Goal: Task Accomplishment & Management: Manage account settings

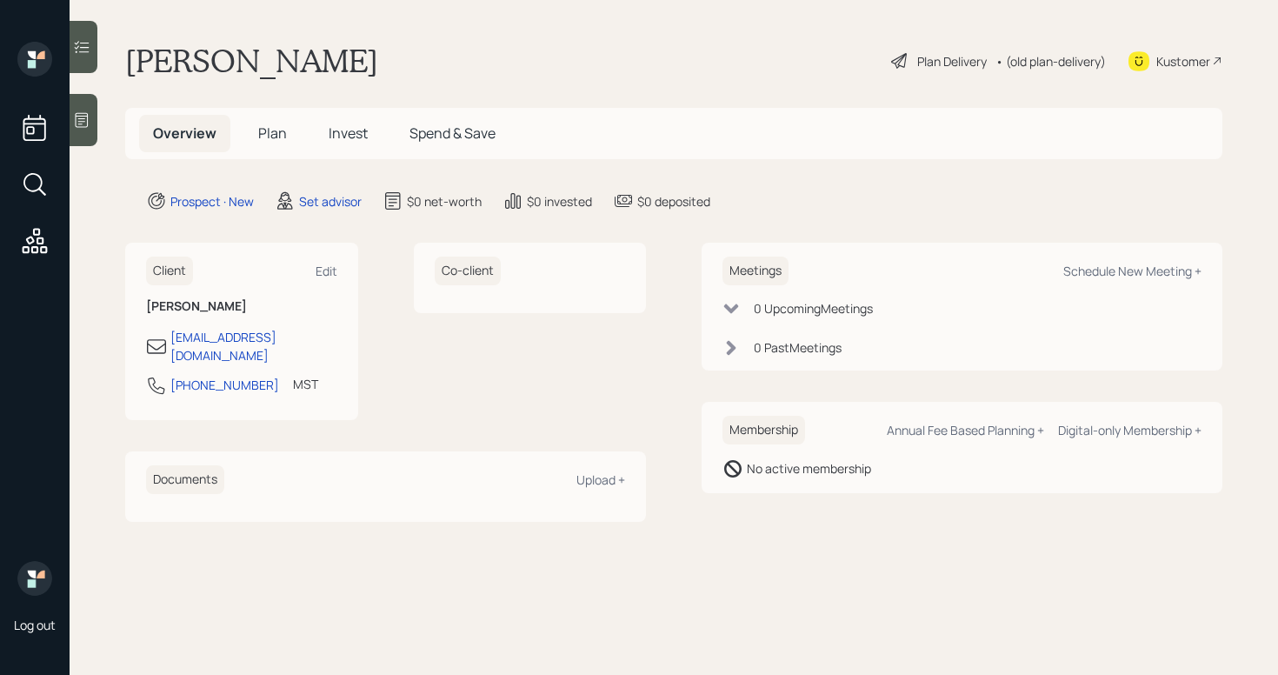
click at [98, 103] on main "[PERSON_NAME] Plan Delivery • (old plan-delivery) Kustomer Overview Plan Invest…" at bounding box center [674, 337] width 1208 height 675
click at [85, 117] on icon at bounding box center [81, 119] width 17 height 17
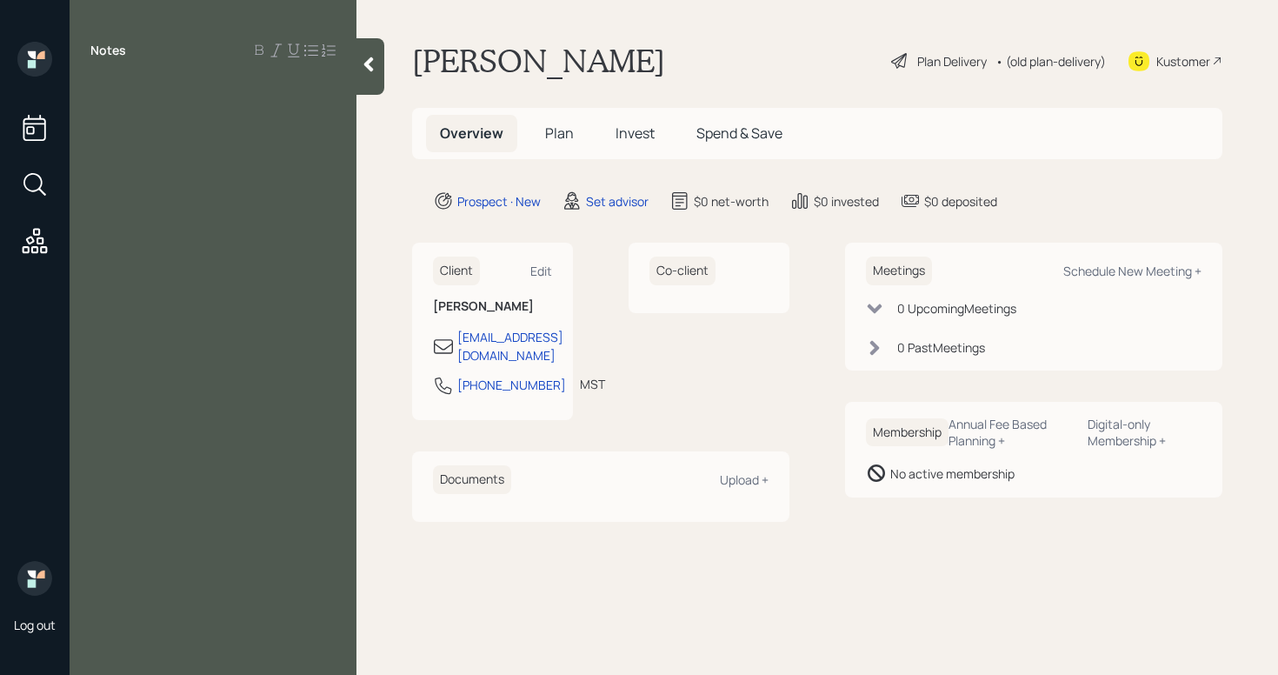
click at [200, 107] on div "Notes" at bounding box center [213, 348] width 287 height 612
click at [105, 103] on div "Notes" at bounding box center [213, 348] width 287 height 612
click at [97, 87] on div at bounding box center [212, 89] width 245 height 19
click at [232, 143] on div "Notes getting debt 57, still working maintiece electircen" at bounding box center [213, 348] width 287 height 612
click at [343, 128] on div "getting debt 57, still working maintiece electircen" at bounding box center [213, 108] width 287 height 57
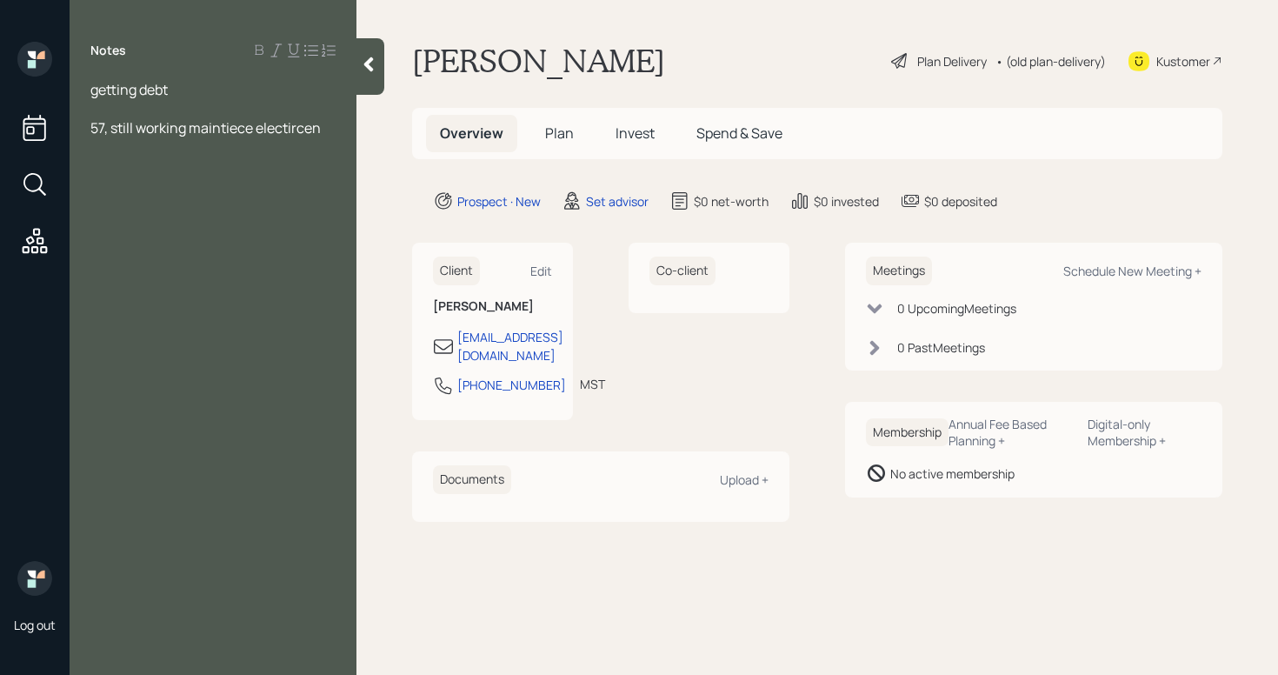
click at [335, 129] on div "57, still working maintiece electircen" at bounding box center [212, 127] width 245 height 19
click at [177, 187] on span "wife working, work form [PERSON_NAME] for hospital" at bounding box center [184, 195] width 188 height 38
click at [188, 214] on div "Notes getting debt 57, still working maintiece electircen $99K annually married…" at bounding box center [213, 348] width 287 height 612
click at [188, 209] on div "wife working, 46 work form [PERSON_NAME] for hospital" at bounding box center [212, 195] width 245 height 38
click at [129, 252] on div "Notes getting debt 57, still working maintiece electrician $99K annually marrie…" at bounding box center [213, 348] width 287 height 612
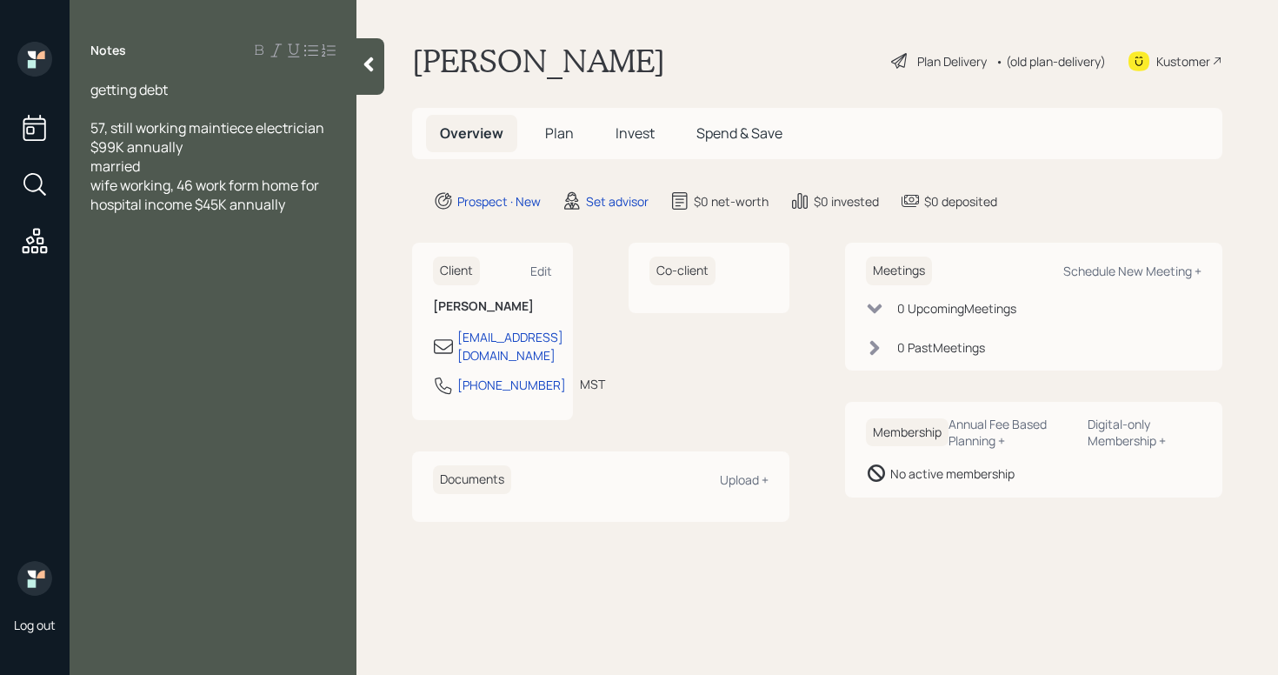
drag, startPoint x: 124, startPoint y: 230, endPoint x: 203, endPoint y: 229, distance: 78.3
click at [124, 230] on div at bounding box center [212, 223] width 245 height 19
click at [125, 244] on span "401K 191K" at bounding box center [120, 242] width 61 height 19
click at [223, 231] on div at bounding box center [212, 223] width 245 height 19
click at [223, 236] on div "401K $191K" at bounding box center [212, 242] width 245 height 19
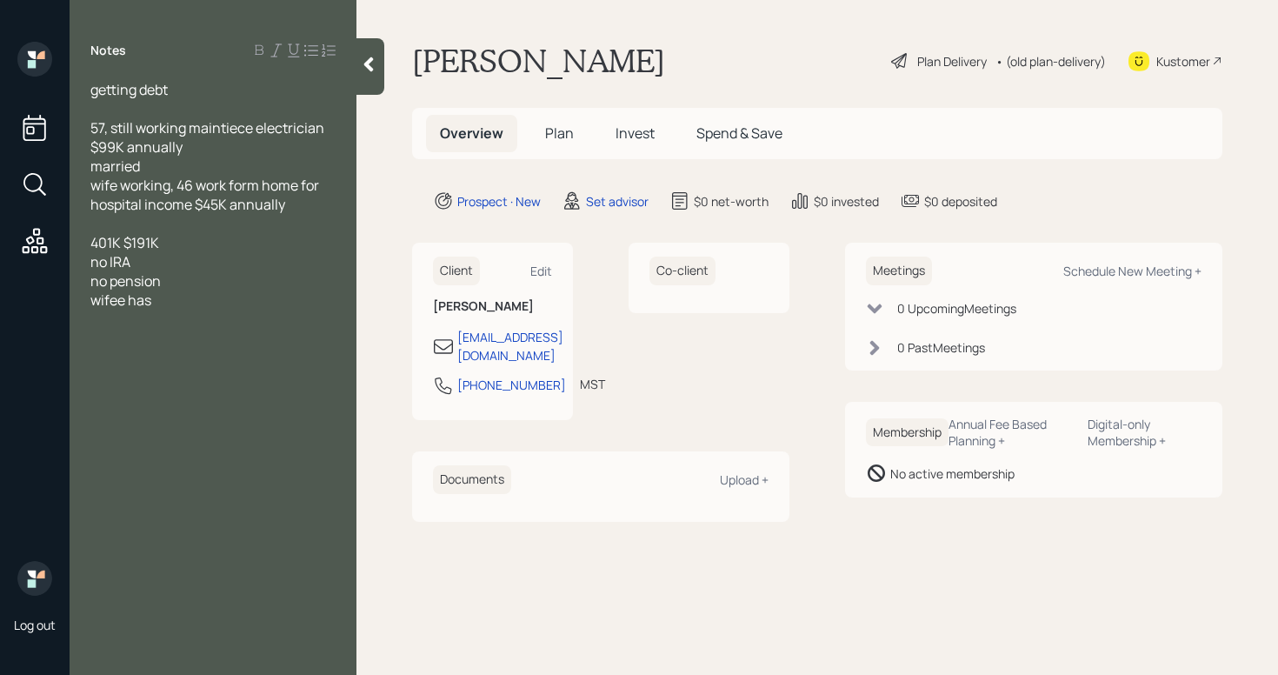
click at [117, 305] on span "wifee has" at bounding box center [120, 299] width 61 height 19
click at [214, 302] on div "wife has" at bounding box center [212, 299] width 245 height 19
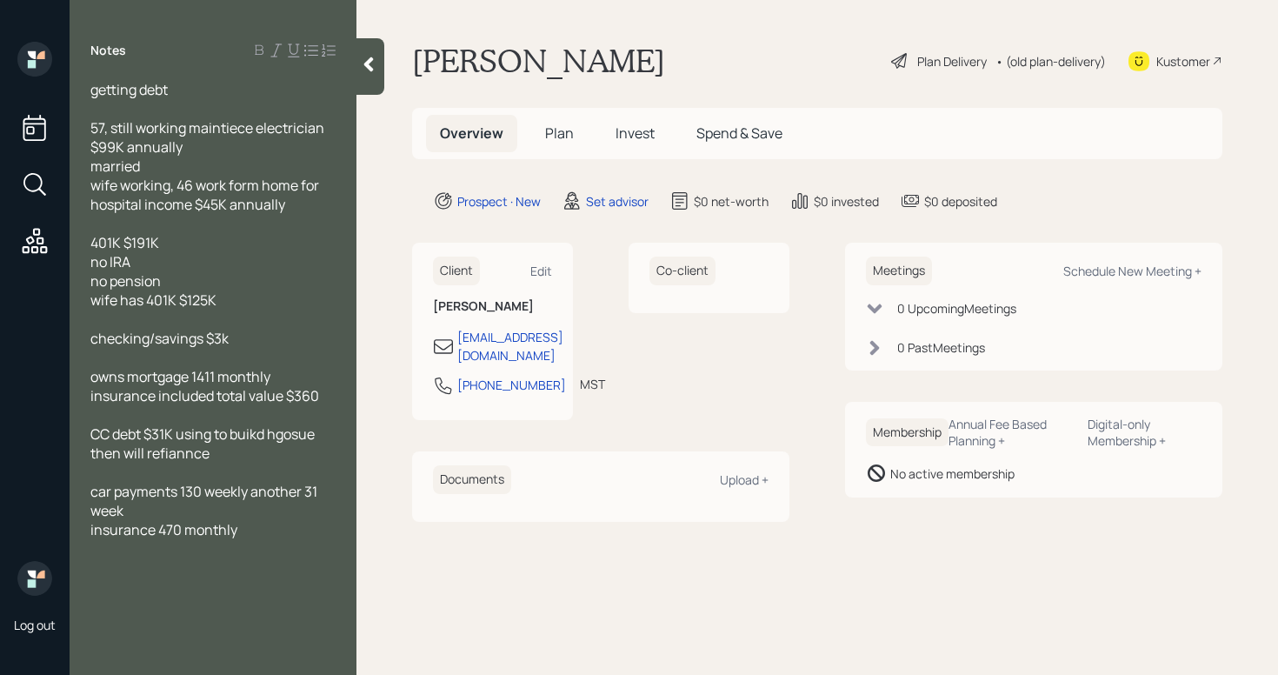
click at [292, 531] on div "insurance 470 monthly" at bounding box center [212, 529] width 245 height 19
click at [278, 562] on div "Notes getting debt 57, still working maintiece electrician $99K annually marrie…" at bounding box center [213, 348] width 287 height 612
click at [277, 542] on div "Notes getting debt 57, still working maintiece electrician $99K annually marrie…" at bounding box center [213, 348] width 287 height 612
click at [278, 536] on div "insurance 470 monthly" at bounding box center [212, 529] width 245 height 19
click at [1189, 272] on div "Schedule New Meeting +" at bounding box center [1132, 271] width 138 height 17
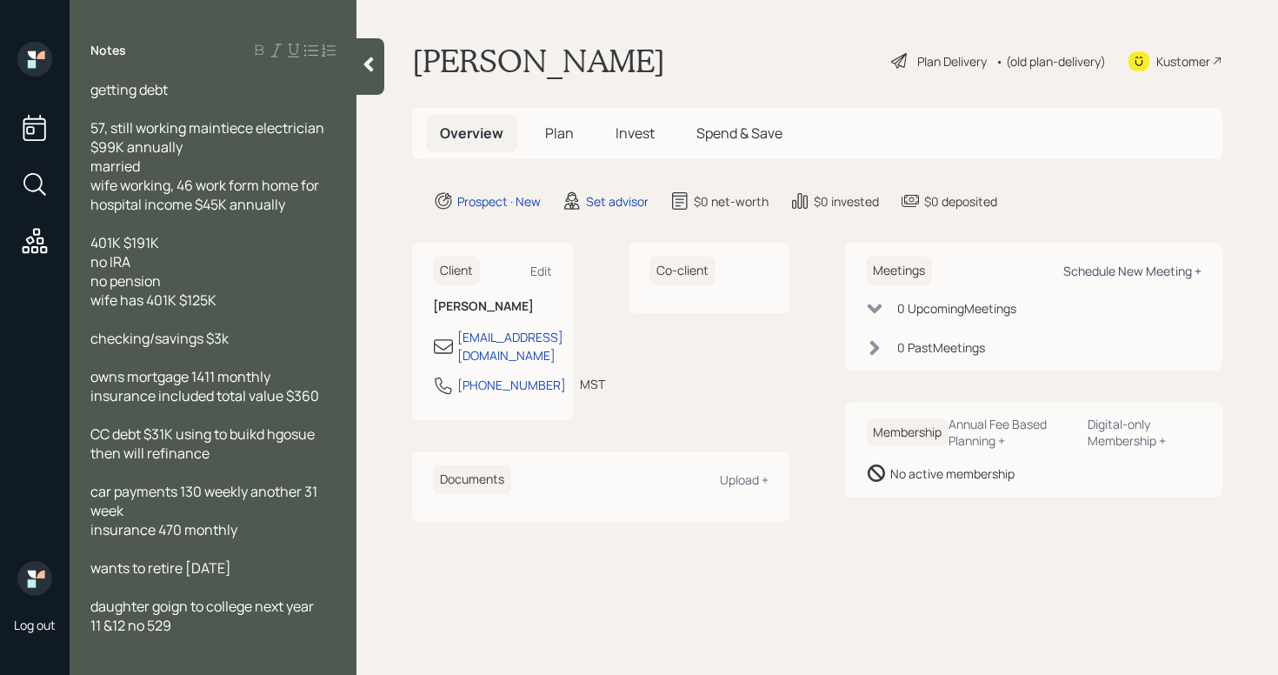
select select "round-[PERSON_NAME]"
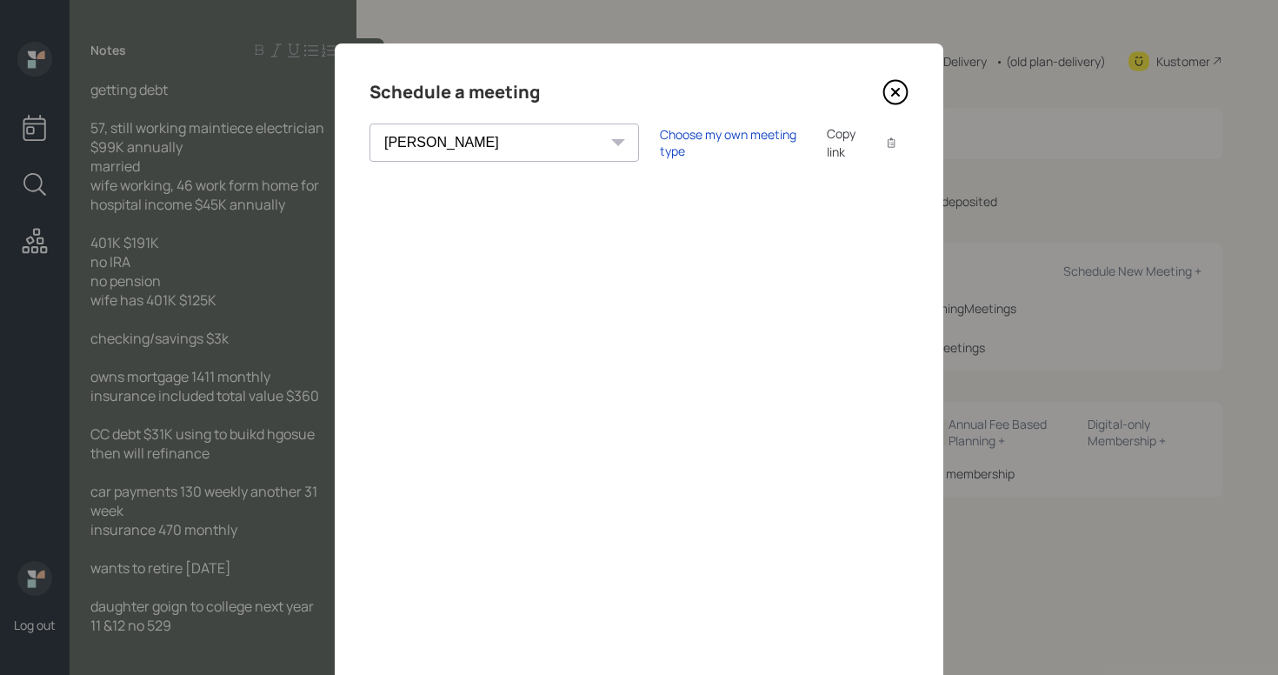
drag, startPoint x: 887, startPoint y: 90, endPoint x: 635, endPoint y: 67, distance: 252.2
click at [887, 89] on icon at bounding box center [895, 92] width 26 height 26
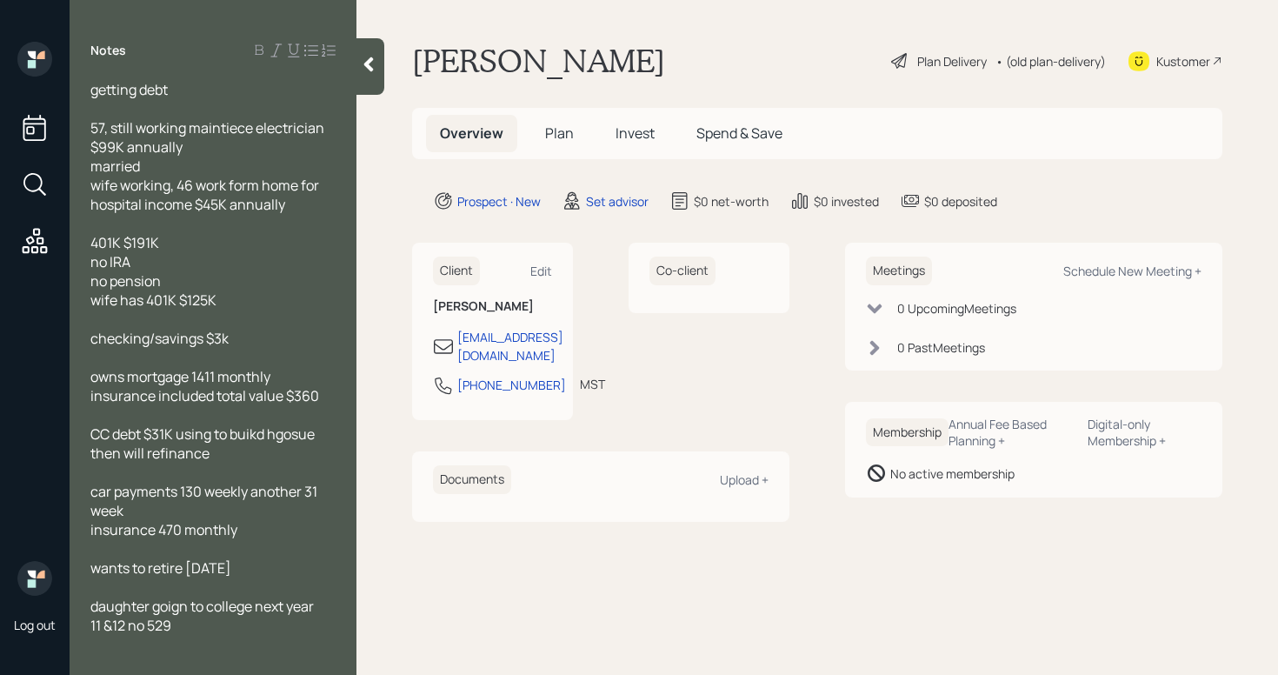
click at [88, 92] on div "getting debt 57, still working maintiece electrician $99K annually married wife…" at bounding box center [213, 357] width 287 height 555
click at [91, 93] on span "getting debt" at bounding box center [128, 89] width 77 height 19
click at [203, 91] on span "concern: getting debt" at bounding box center [159, 89] width 138 height 19
click at [230, 144] on div "57, still working maintiece electrician $99K annually" at bounding box center [212, 137] width 245 height 38
click at [234, 130] on span "57, still working maintiece electrician $99K annually" at bounding box center [208, 137] width 236 height 38
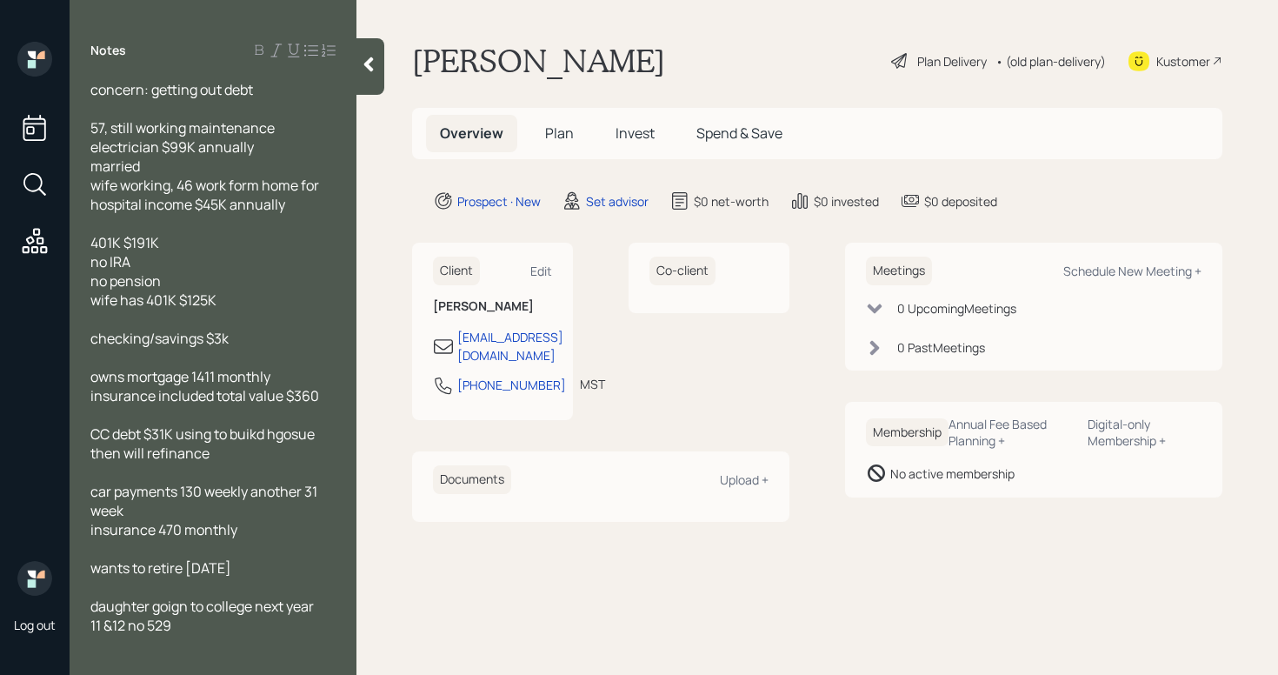
click at [90, 243] on span "401K $191K" at bounding box center [124, 242] width 69 height 19
click at [269, 248] on div "[PERSON_NAME] 401K $191K" at bounding box center [212, 242] width 245 height 19
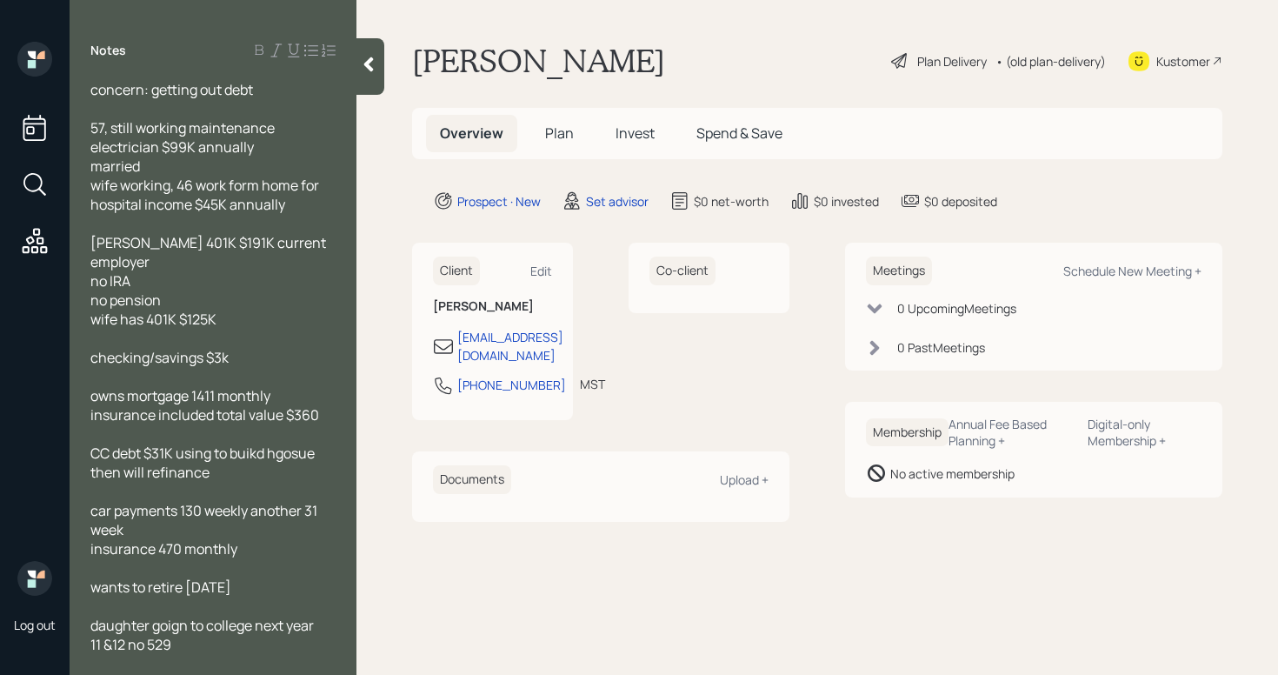
click at [269, 309] on div "wife has 401K $125K" at bounding box center [212, 318] width 245 height 19
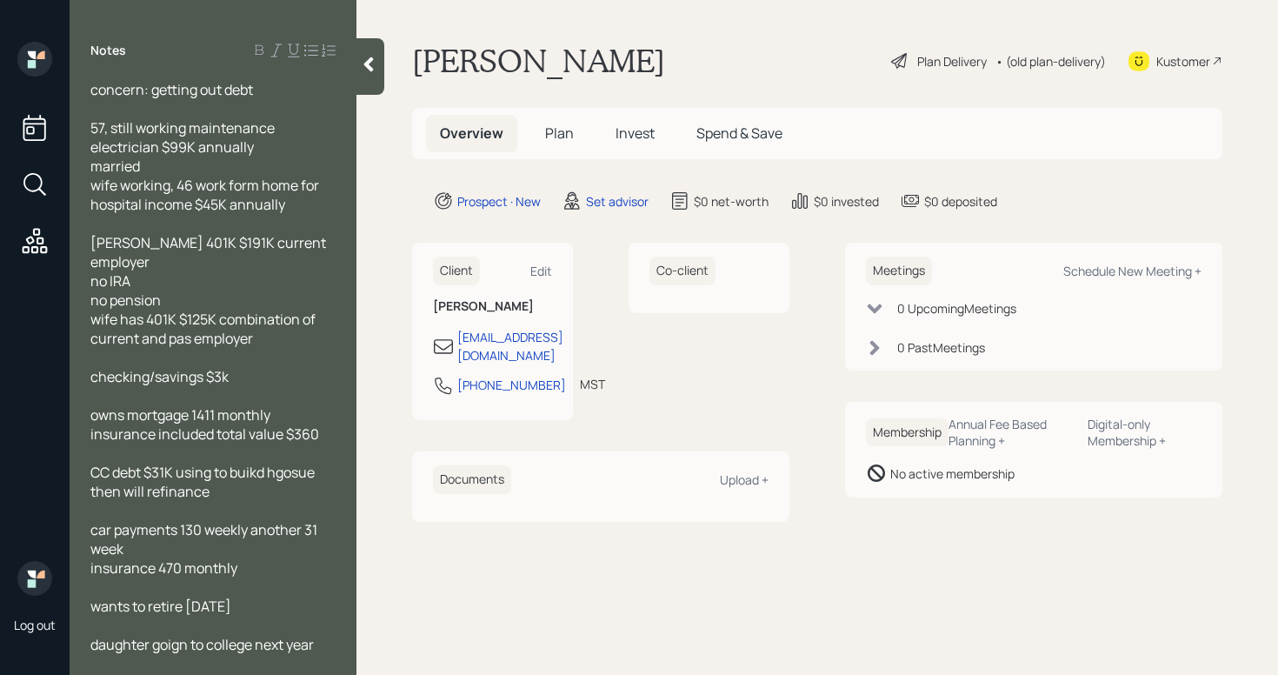
click at [224, 309] on span "wife has 401K $125K combination of current and pas employer" at bounding box center [204, 328] width 228 height 38
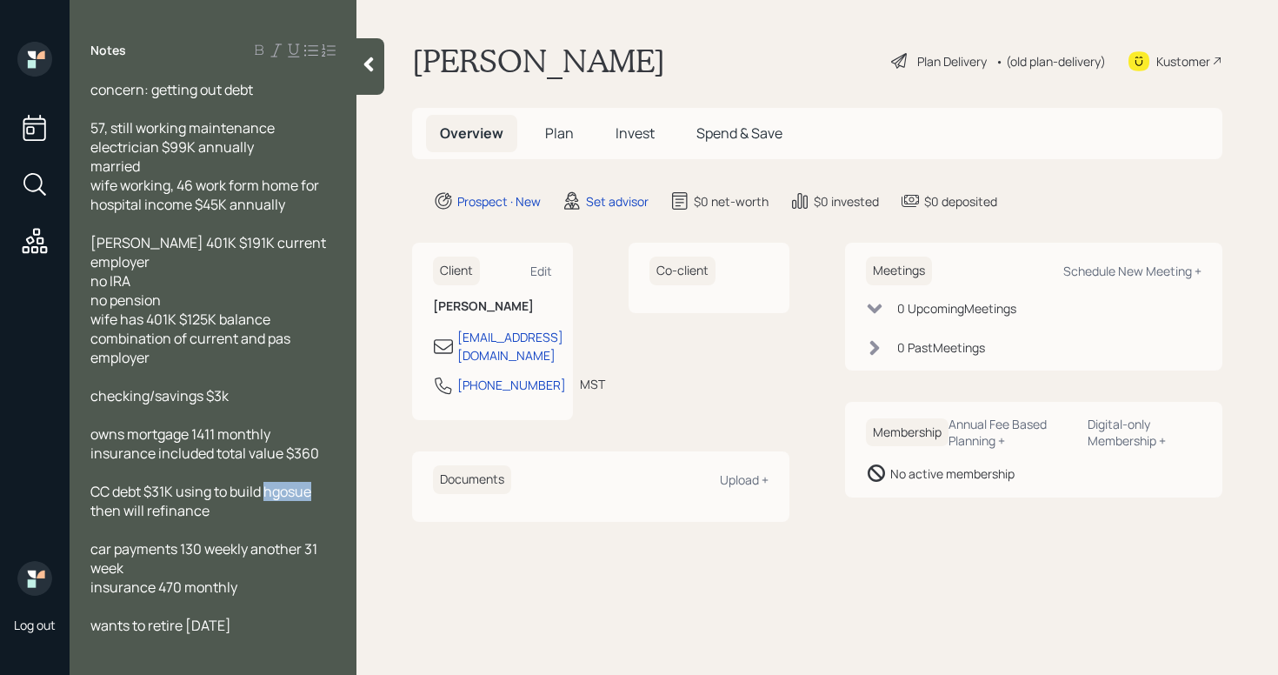
click at [286, 482] on span "CC debt $31K using to build hgosue then will refinance" at bounding box center [201, 501] width 223 height 38
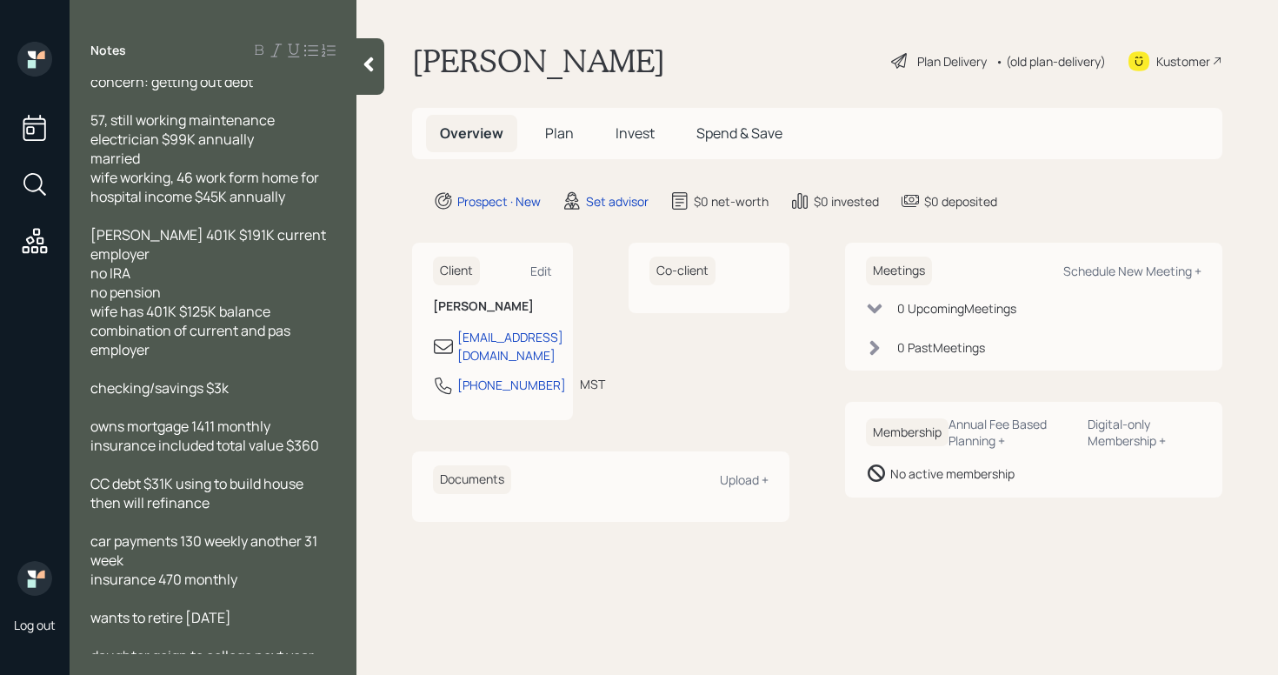
scroll to position [18, 0]
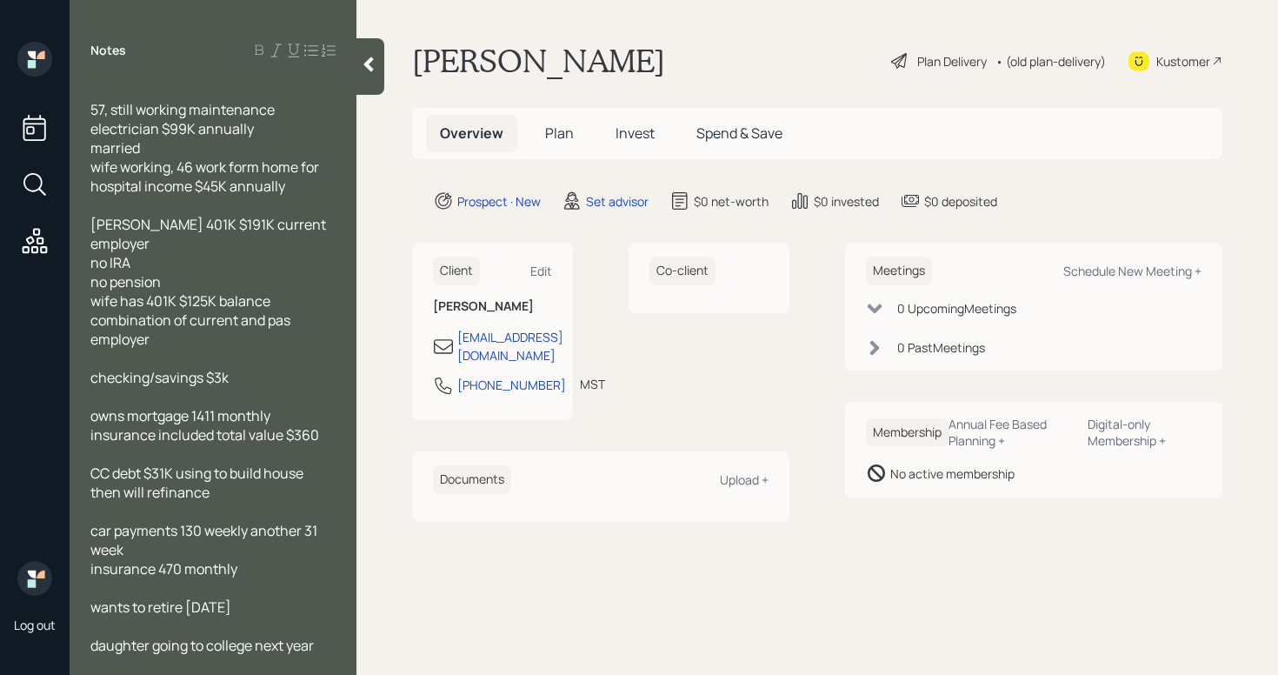
click at [336, 630] on div "concern: getting out debt 57, still working maintenance electrician $99K annual…" at bounding box center [213, 367] width 287 height 574
click at [333, 635] on div "daughter going to college next year" at bounding box center [212, 644] width 245 height 19
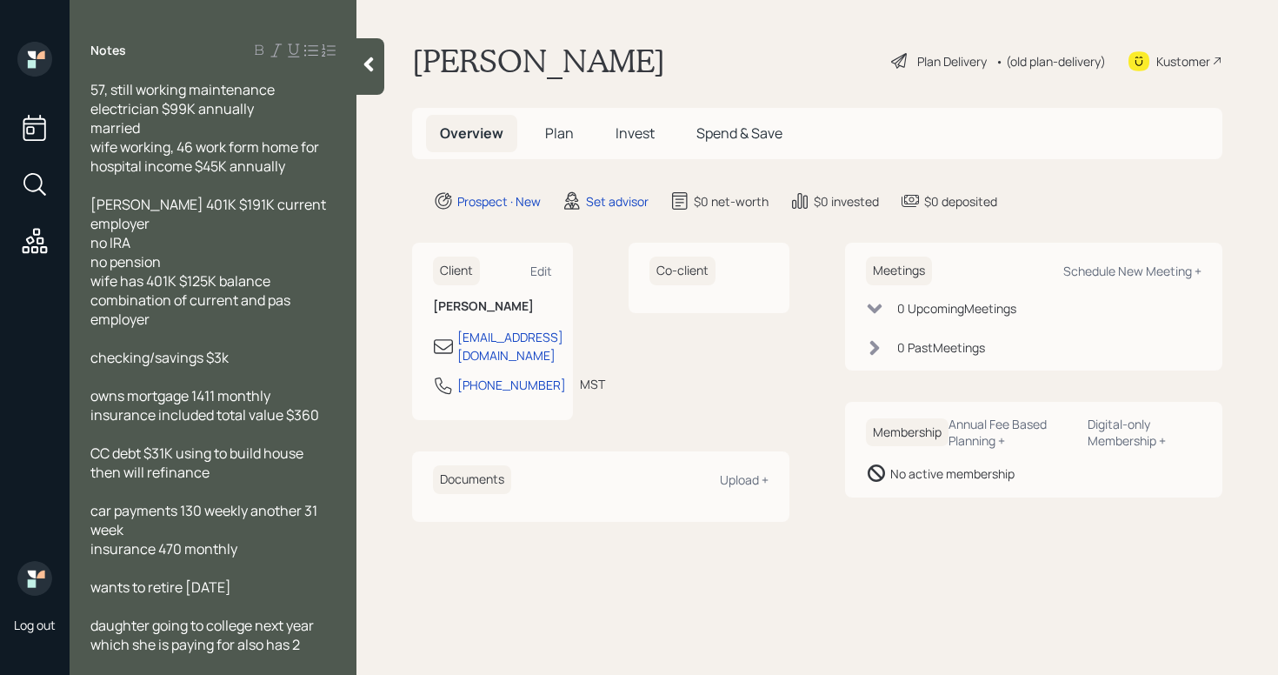
scroll to position [56, 0]
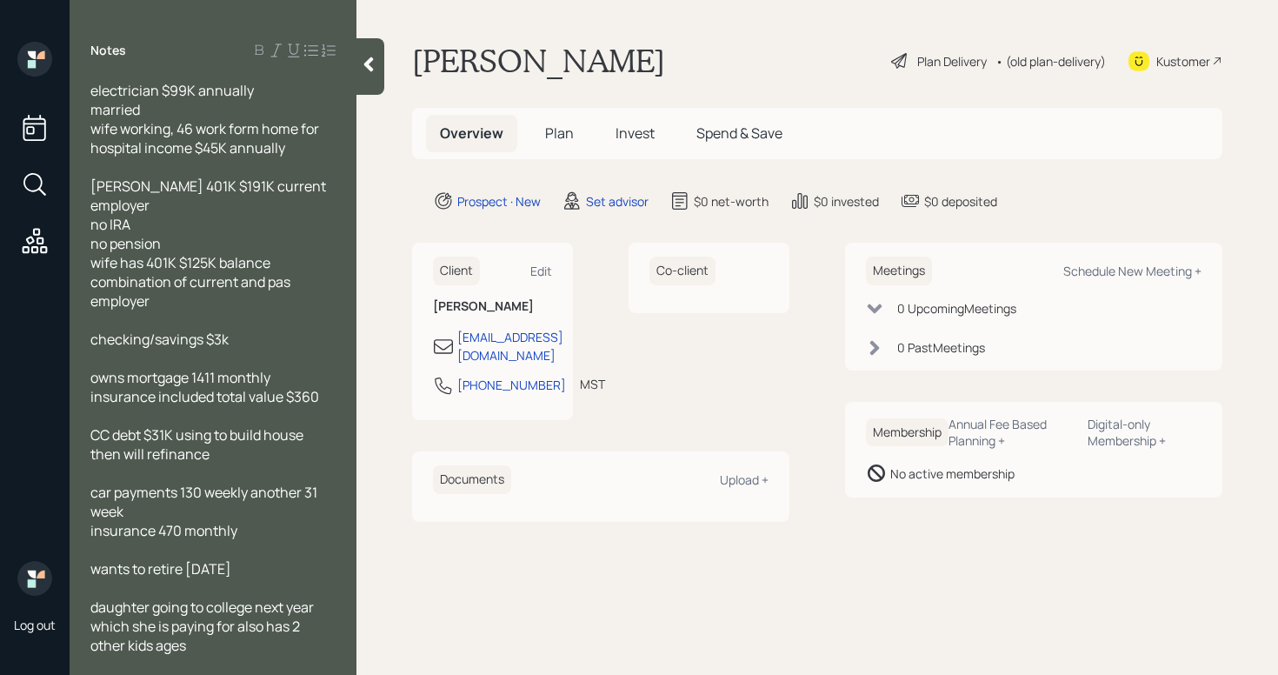
click at [91, 655] on span "11 &12 no 529" at bounding box center [130, 664] width 81 height 19
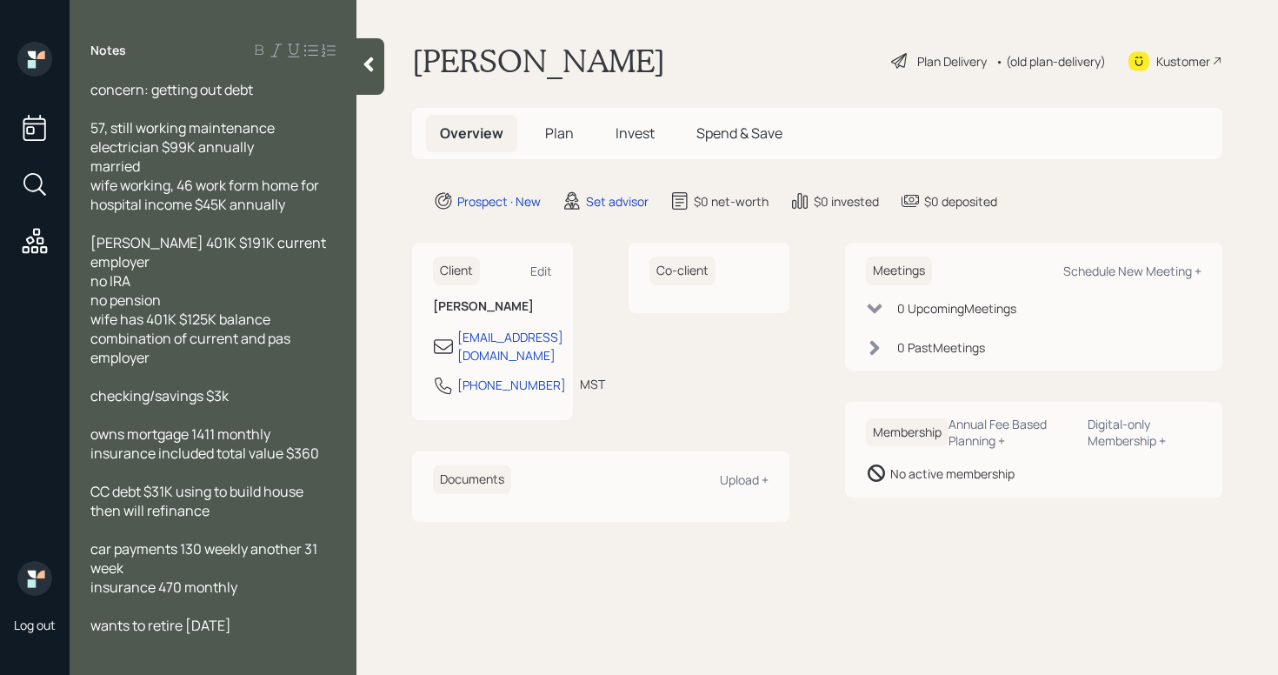
scroll to position [37, 0]
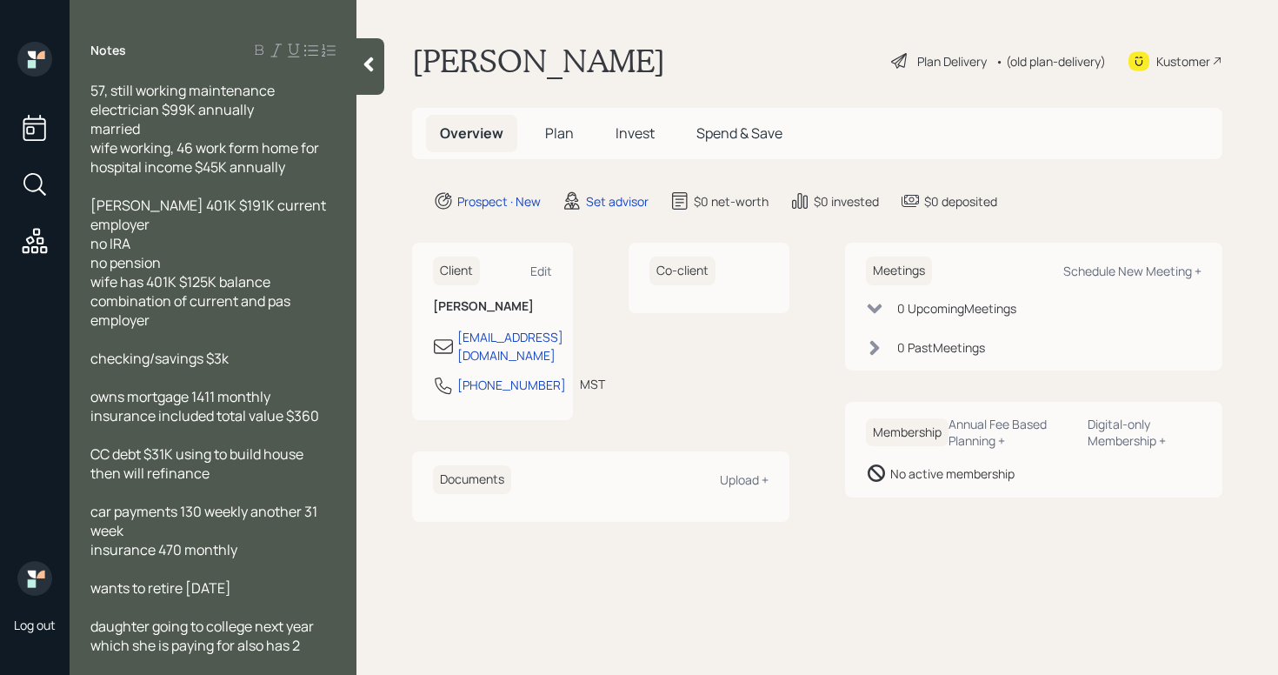
click at [378, 78] on div at bounding box center [370, 66] width 28 height 56
